Goal: Information Seeking & Learning: Learn about a topic

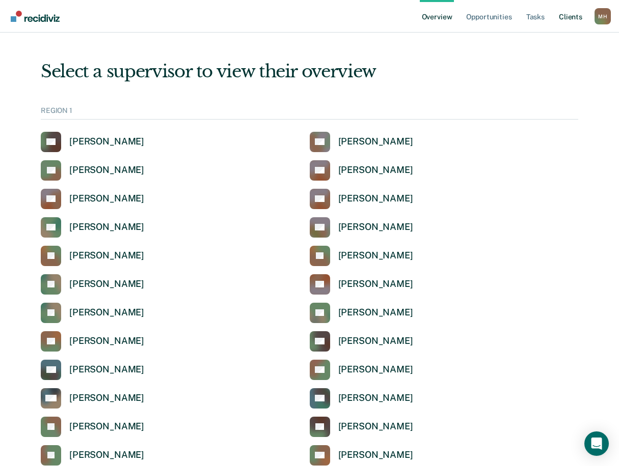
click at [574, 18] on link "Client s" at bounding box center [570, 16] width 27 height 33
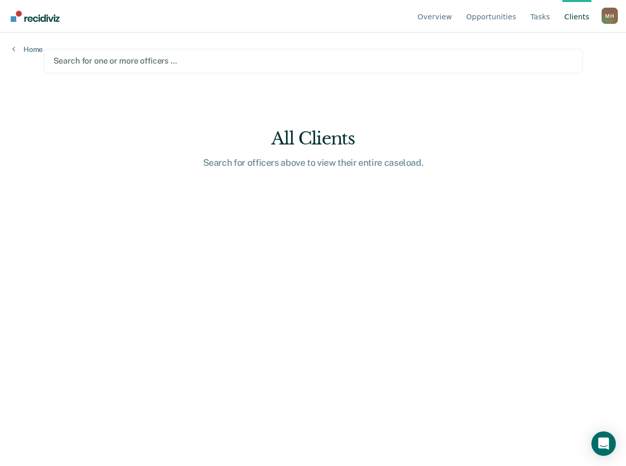
click at [97, 61] on div at bounding box center [313, 61] width 520 height 12
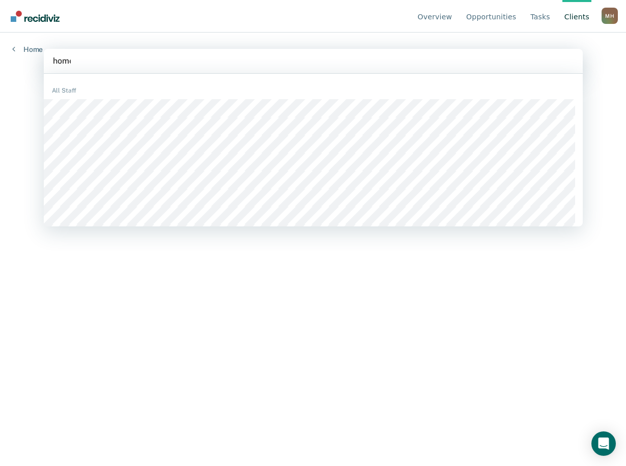
type input "[PERSON_NAME]"
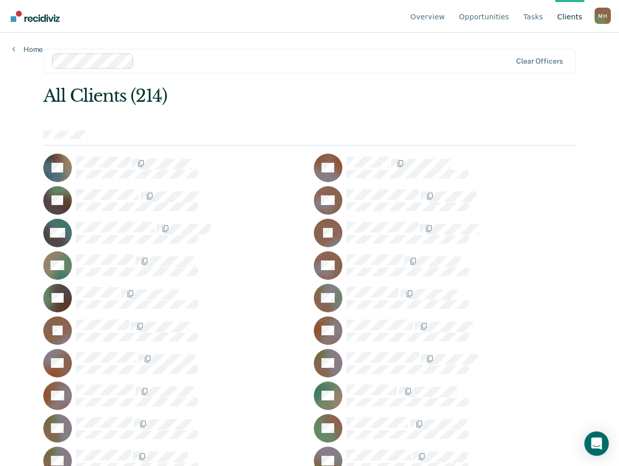
click at [434, 17] on link "Overview" at bounding box center [427, 16] width 39 height 33
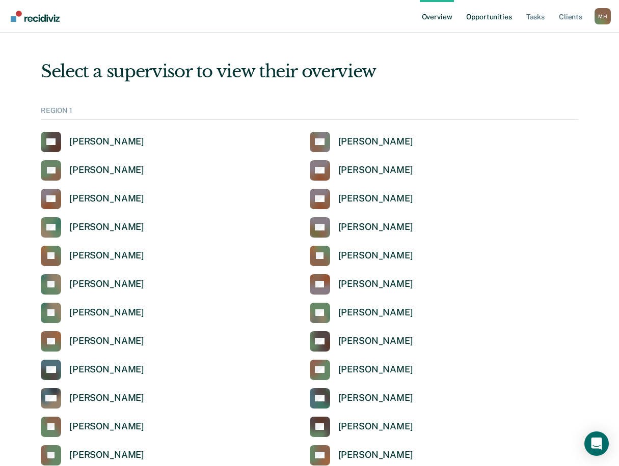
click at [484, 18] on link "Opportunities" at bounding box center [488, 16] width 49 height 33
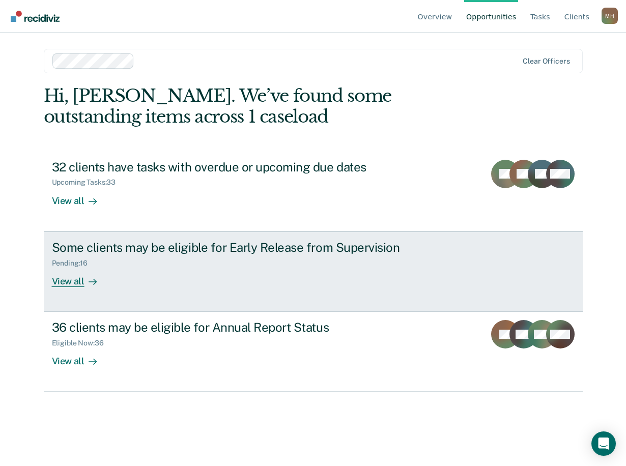
click at [78, 283] on div "View all" at bounding box center [80, 277] width 57 height 20
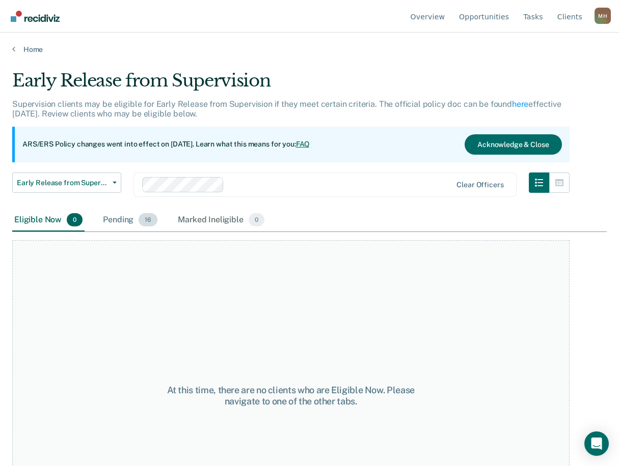
click at [124, 222] on div "Pending 16" at bounding box center [130, 220] width 59 height 22
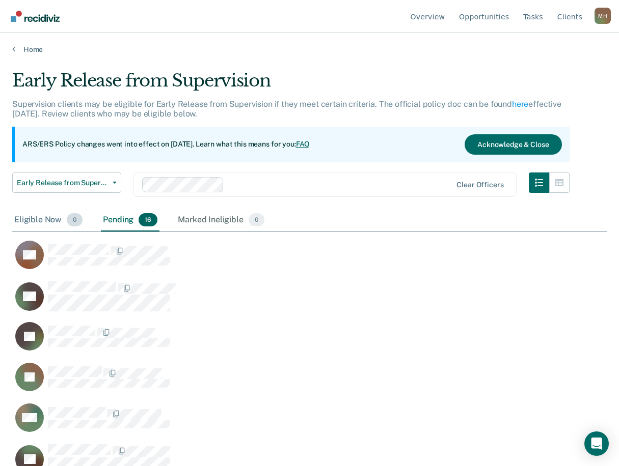
click at [46, 220] on div "Eligible Now 0" at bounding box center [48, 220] width 72 height 22
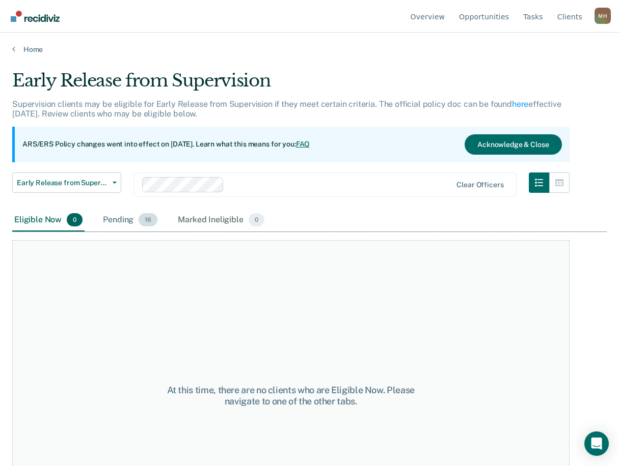
click at [108, 220] on div "Pending 16" at bounding box center [130, 220] width 59 height 22
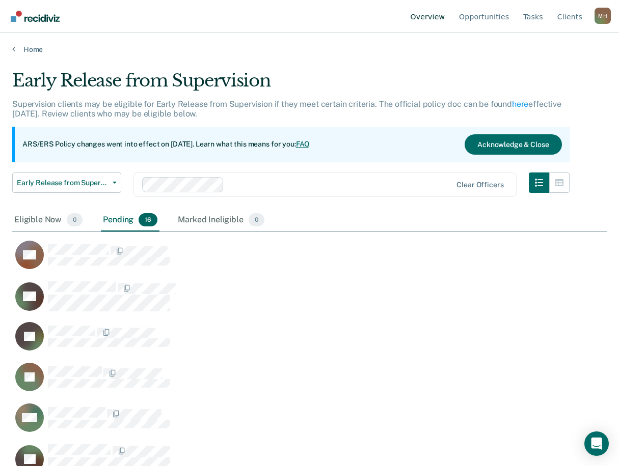
click at [437, 19] on link "Overview" at bounding box center [427, 16] width 39 height 33
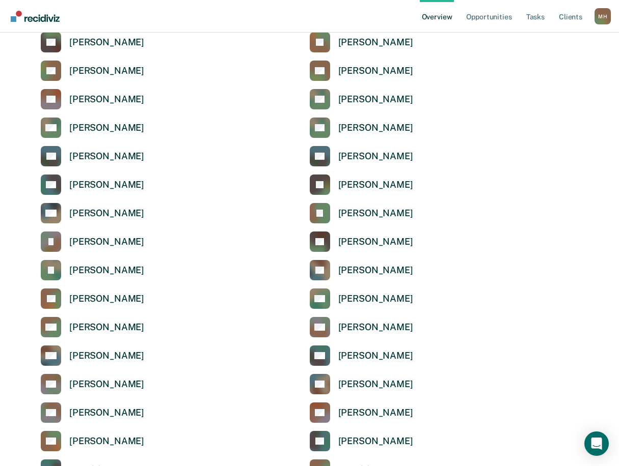
scroll to position [2648, 0]
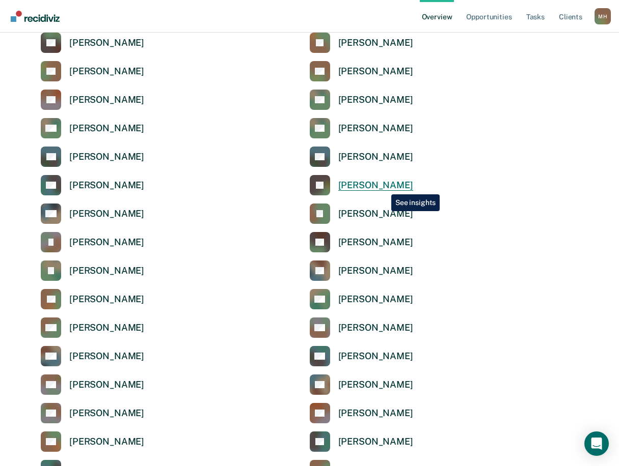
click at [383, 187] on div "[PERSON_NAME]" at bounding box center [375, 186] width 75 height 12
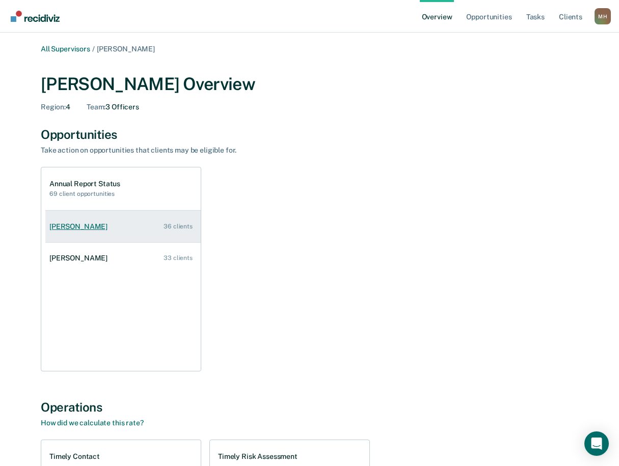
click at [183, 224] on div "36 clients" at bounding box center [177, 226] width 29 height 7
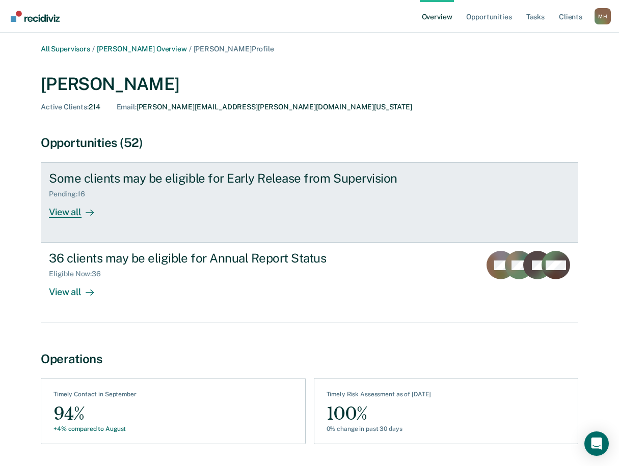
click at [63, 218] on link "Some clients may be eligible for Early Release from Supervision Pending : 16 Vi…" at bounding box center [309, 202] width 537 height 80
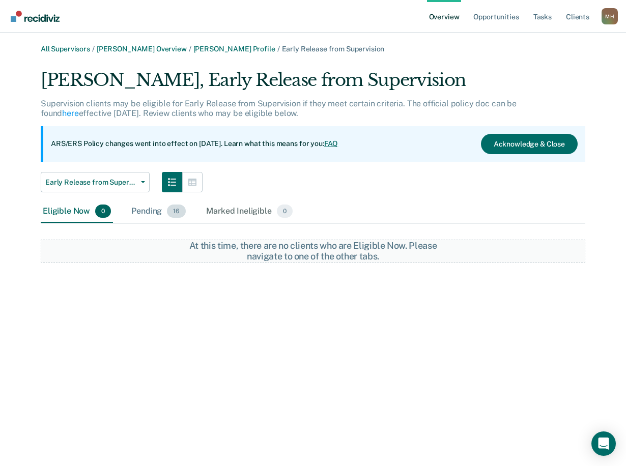
click at [152, 211] on div "Pending 16" at bounding box center [158, 212] width 59 height 22
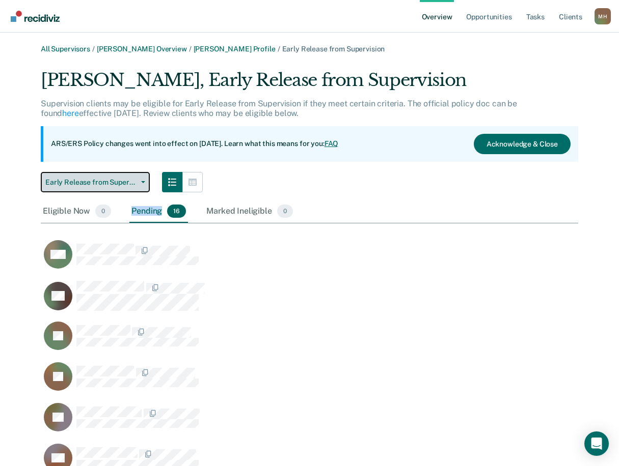
click at [142, 185] on button "Early Release from Supervision" at bounding box center [95, 182] width 109 height 20
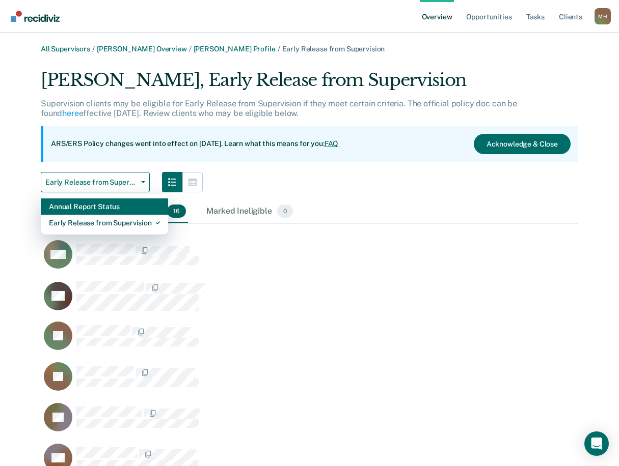
click at [132, 207] on div "Annual Report Status" at bounding box center [104, 207] width 111 height 16
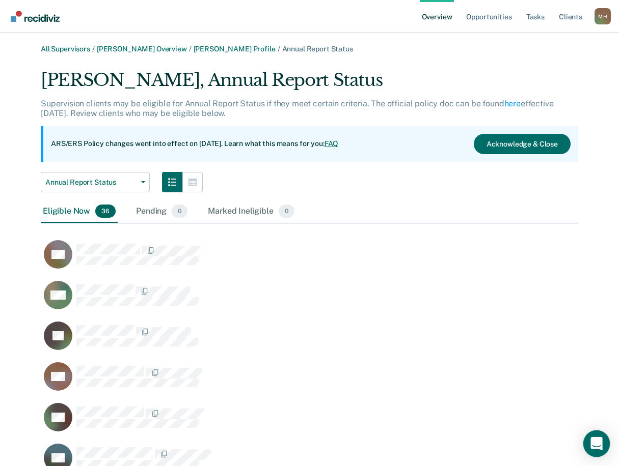
click at [596, 443] on icon "Open Intercom Messenger" at bounding box center [596, 443] width 12 height 13
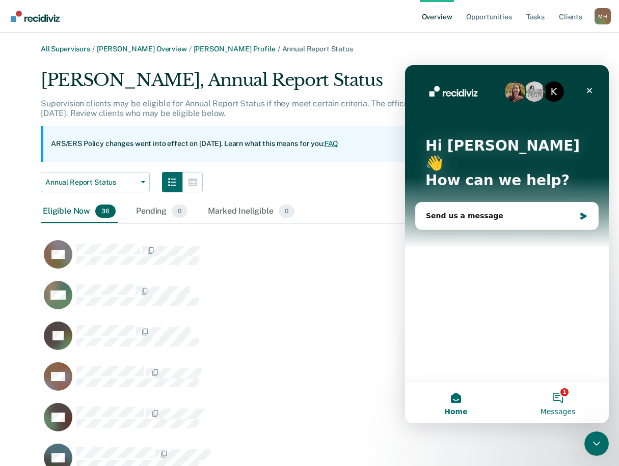
click at [561, 393] on button "1 Messages" at bounding box center [558, 403] width 102 height 41
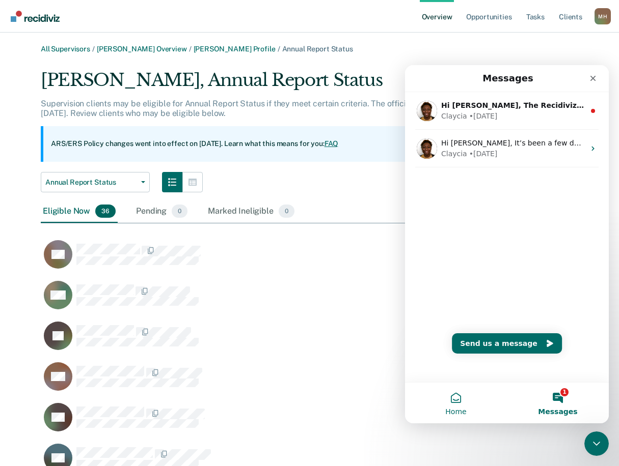
click at [453, 396] on button "Home" at bounding box center [456, 403] width 102 height 41
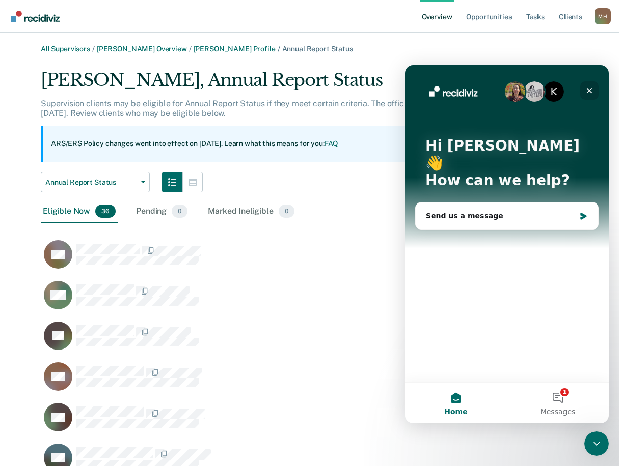
click at [586, 94] on icon "Close" at bounding box center [589, 91] width 8 height 8
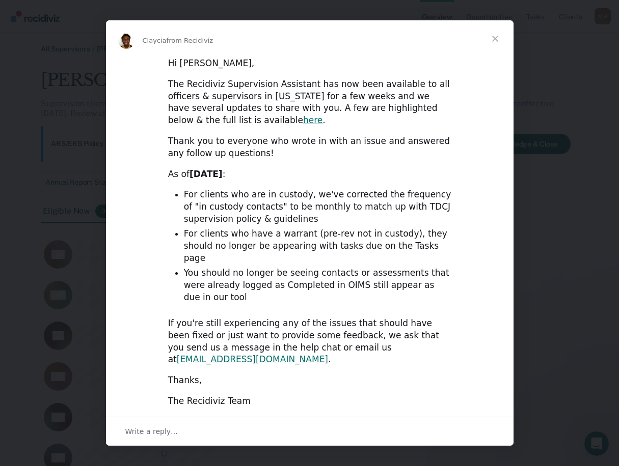
click at [493, 54] on span "Close" at bounding box center [495, 38] width 37 height 37
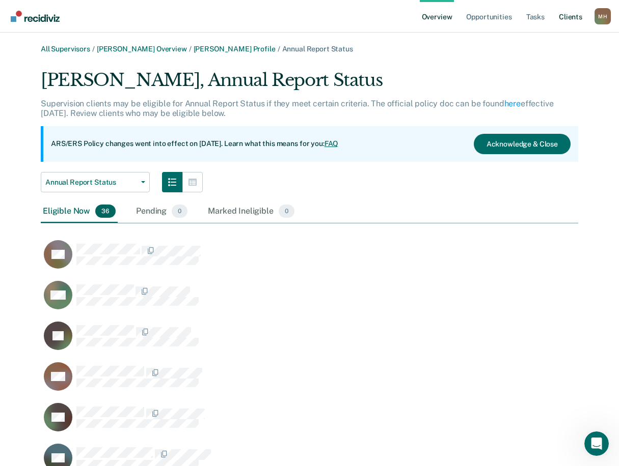
click at [579, 12] on link "Client s" at bounding box center [570, 16] width 27 height 33
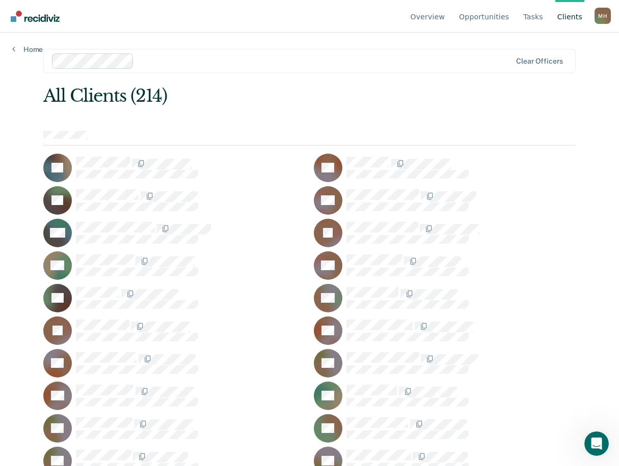
click at [25, 54] on div "Overview Opportunities Tasks Client s [PERSON_NAME] [PERSON_NAME] Profile How i…" at bounding box center [309, 233] width 619 height 466
click at [24, 50] on link "Home" at bounding box center [27, 49] width 31 height 9
